Goal: Find specific page/section: Find specific page/section

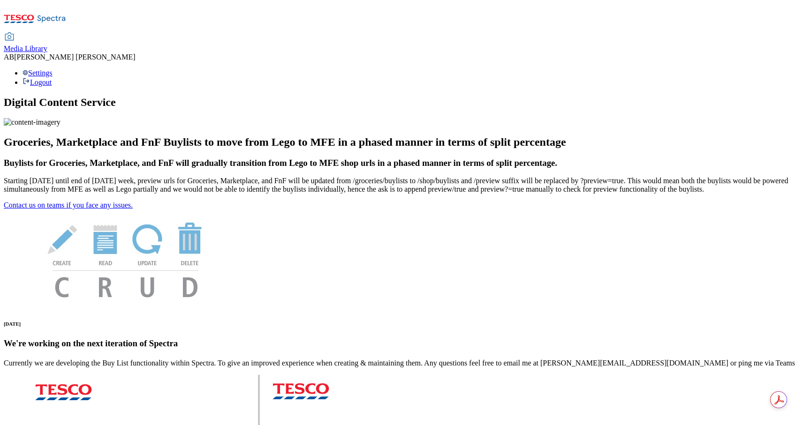
click at [47, 45] on span "Media Library" at bounding box center [26, 49] width 44 height 8
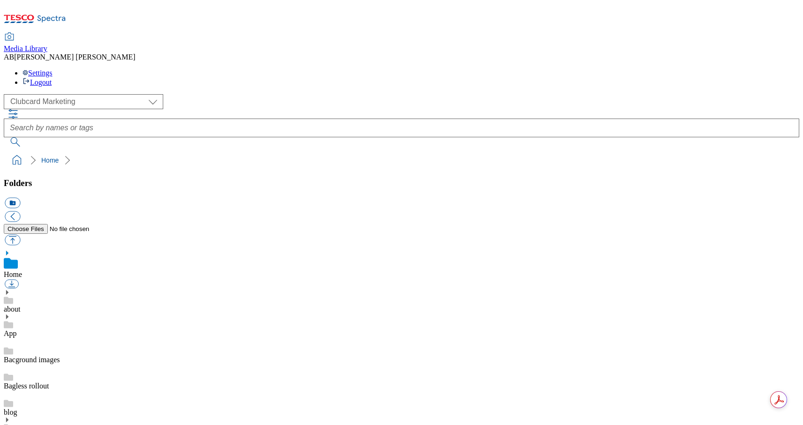
scroll to position [0, 0]
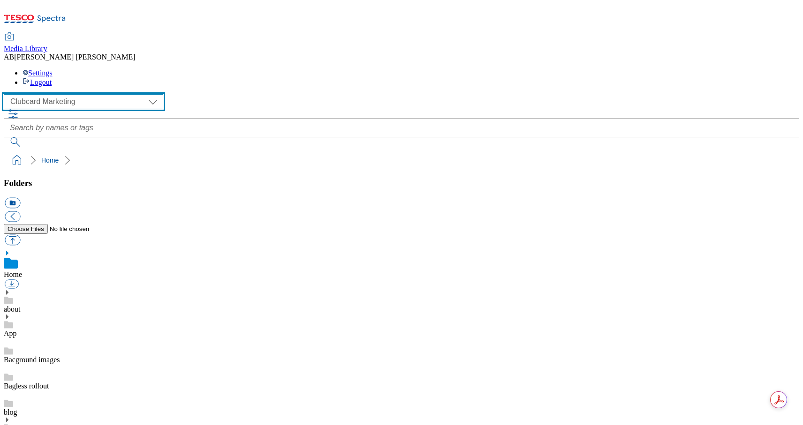
click at [80, 94] on select "Clubcard Marketing Dotcom [GEOGRAPHIC_DATA] GHS Marketing [GEOGRAPHIC_DATA] GHS…" at bounding box center [83, 101] width 159 height 15
select select "flare-homepage"
click at [7, 94] on select "Clubcard Marketing Dotcom [GEOGRAPHIC_DATA] GHS Marketing [GEOGRAPHIC_DATA] GHS…" at bounding box center [83, 101] width 159 height 15
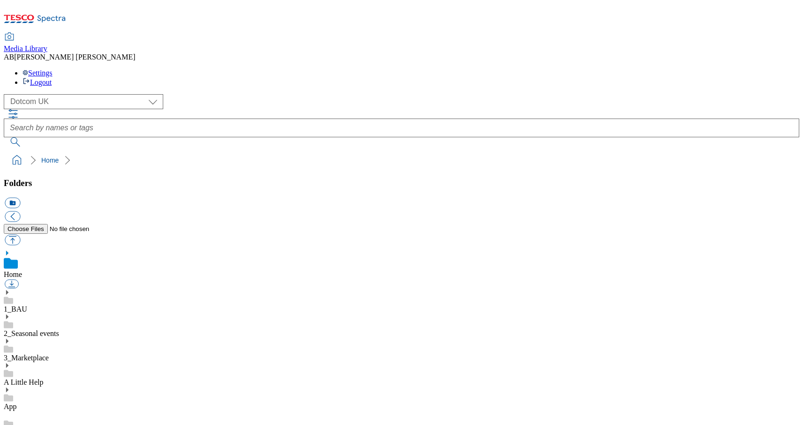
click at [10, 289] on icon at bounding box center [7, 292] width 7 height 7
click at [10, 340] on icon at bounding box center [7, 343] width 7 height 7
